Goal: Share content

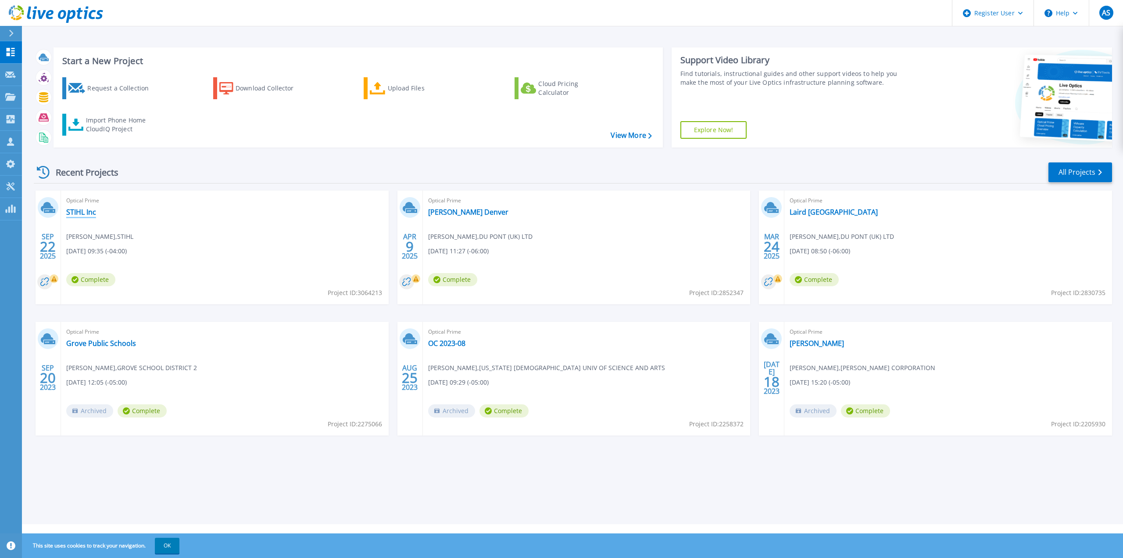
click at [79, 213] on link "STIHL Inc" at bounding box center [81, 212] width 30 height 9
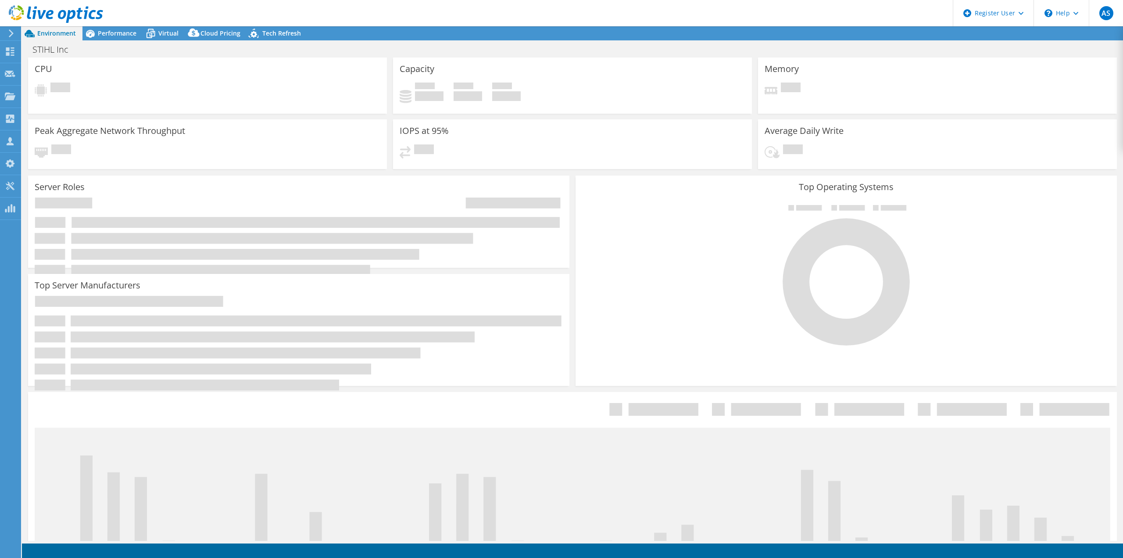
select select "USD"
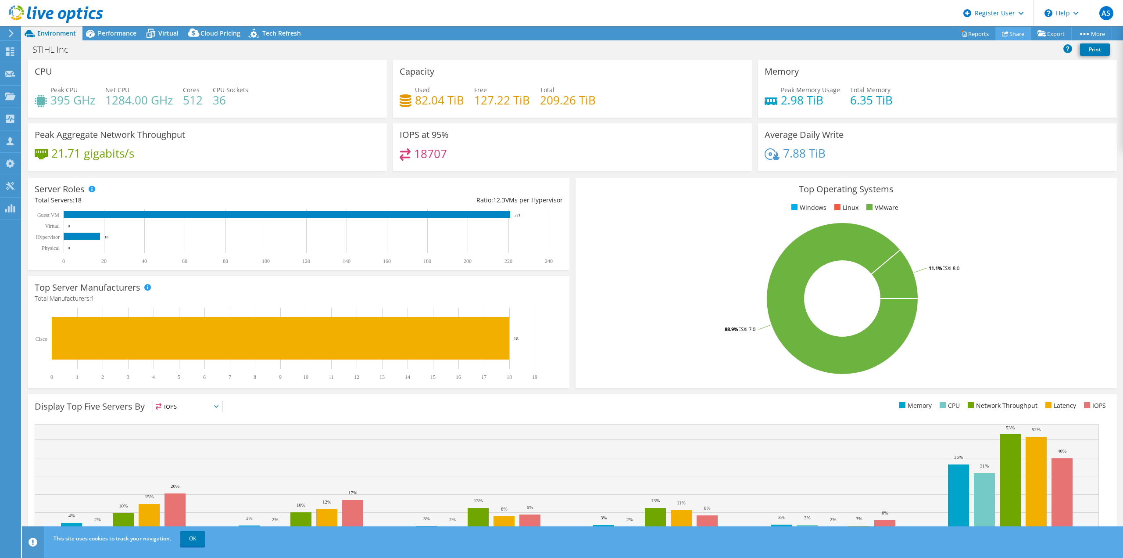
click at [1011, 36] on link "Share" at bounding box center [1014, 34] width 36 height 14
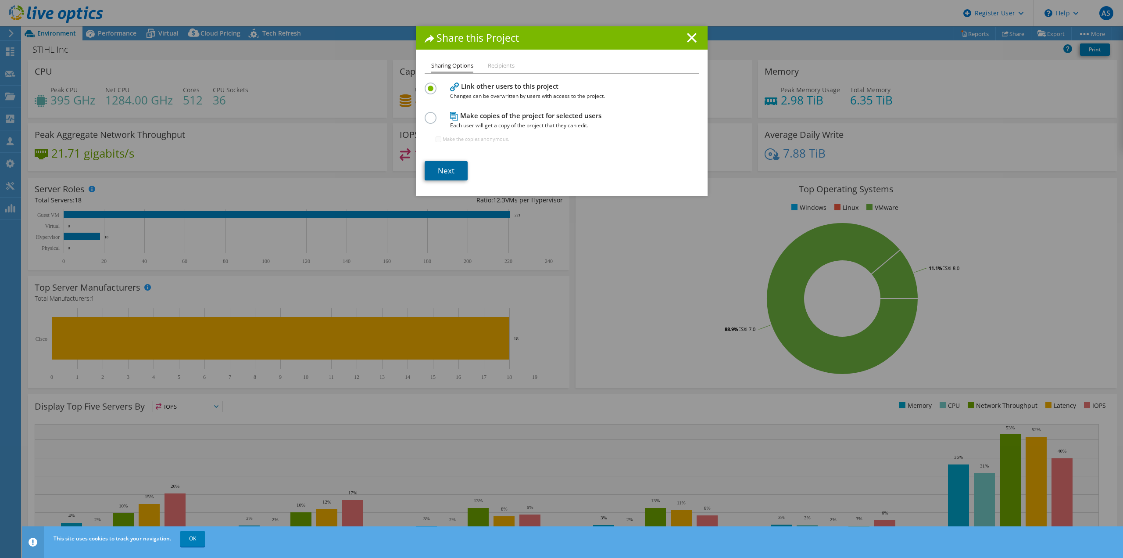
click at [453, 163] on link "Next" at bounding box center [446, 170] width 43 height 19
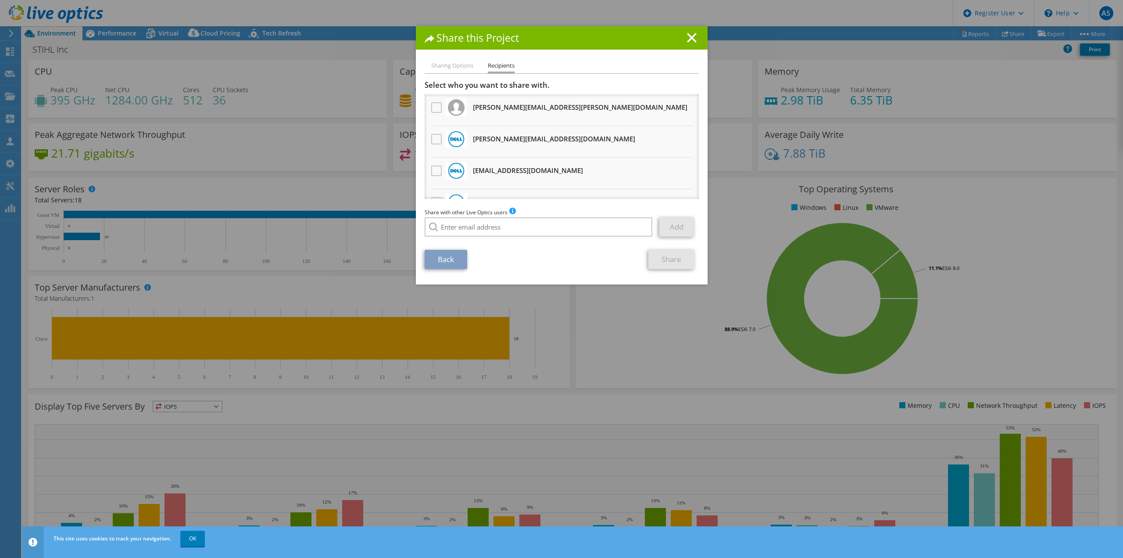
click at [452, 64] on li "Sharing Options" at bounding box center [452, 66] width 42 height 11
click at [455, 64] on li "Sharing Options" at bounding box center [452, 66] width 42 height 11
click at [484, 74] on div "Sharing Options Recipients" at bounding box center [562, 67] width 274 height 13
click at [429, 75] on div "Sharing Options Recipients Link other users to this project Changes can be over…" at bounding box center [562, 173] width 292 height 224
drag, startPoint x: 690, startPoint y: 36, endPoint x: 699, endPoint y: 49, distance: 16.4
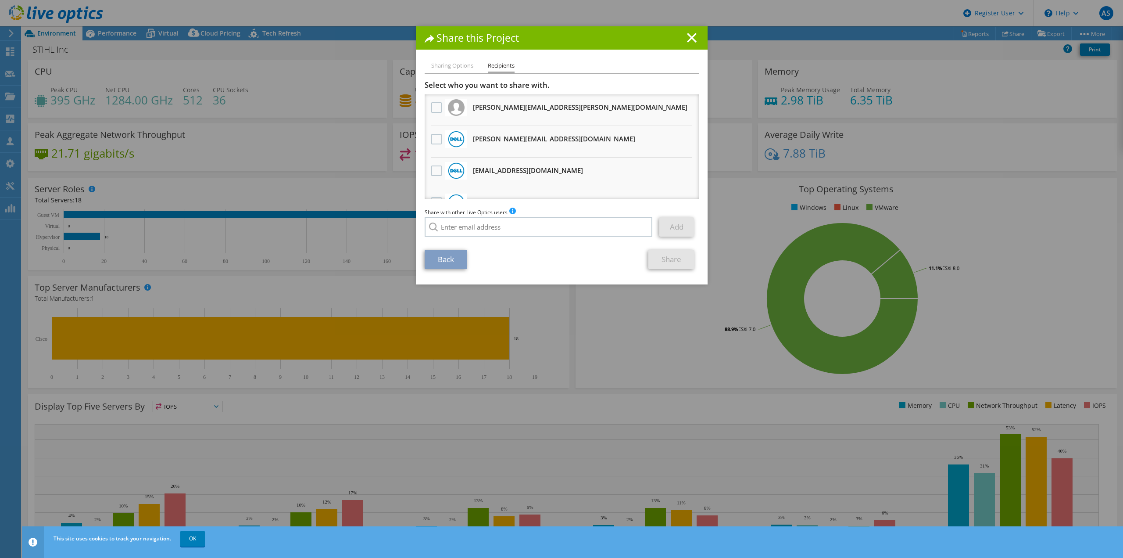
click at [690, 35] on icon at bounding box center [692, 38] width 10 height 10
